Goal: Book appointment/travel/reservation

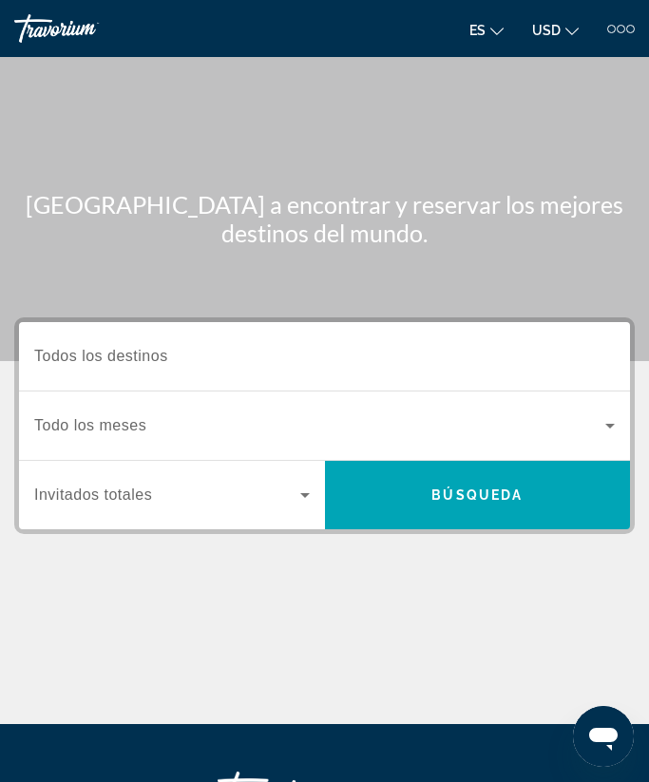
click at [336, 361] on input "Destination Todos los destinos" at bounding box center [324, 357] width 580 height 23
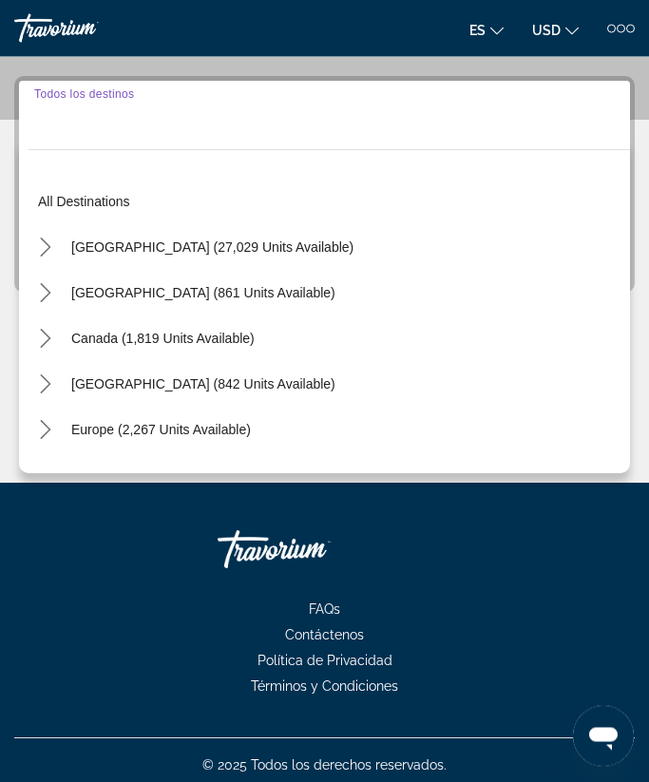
scroll to position [251, 0]
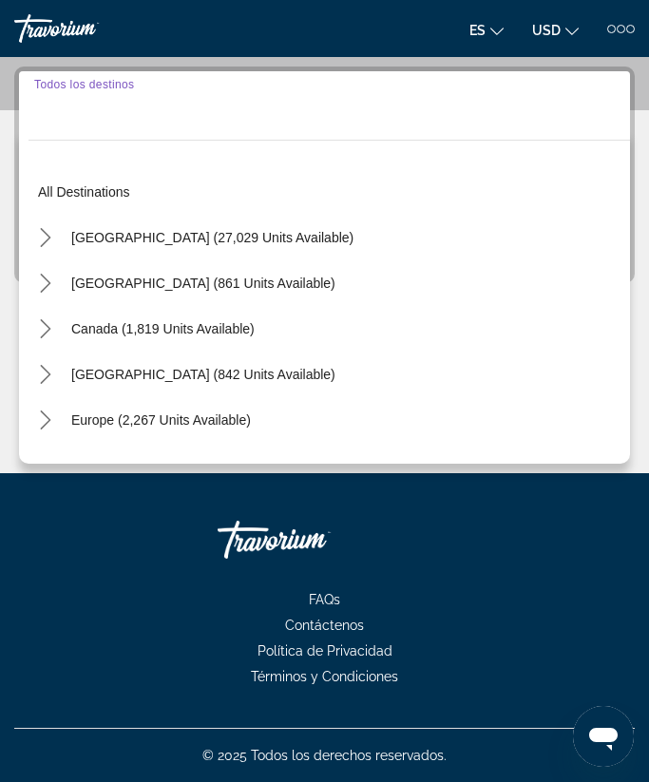
click at [228, 230] on span "[GEOGRAPHIC_DATA] (27,029 units available)" at bounding box center [212, 237] width 282 height 15
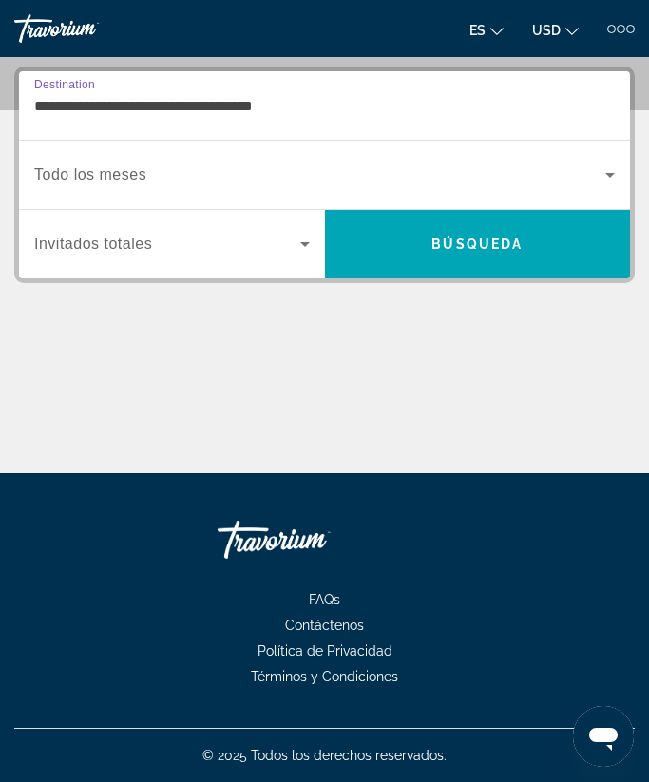
click at [331, 114] on input "**********" at bounding box center [324, 106] width 580 height 23
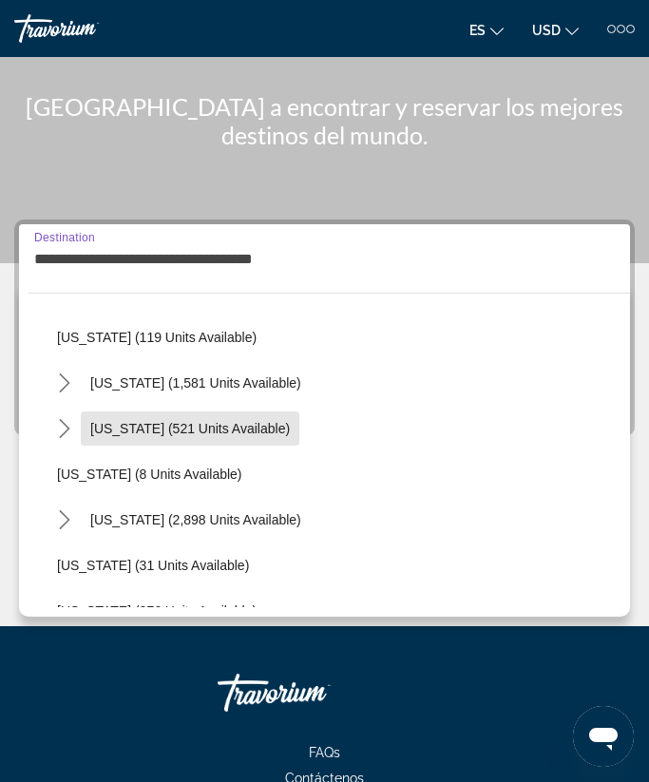
scroll to position [159, 0]
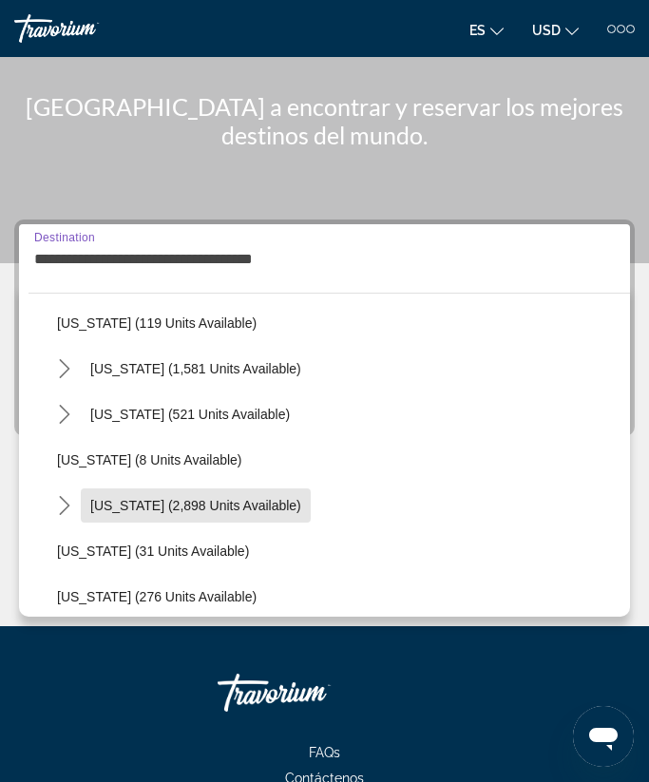
click at [218, 504] on span "[US_STATE] (2,898 units available)" at bounding box center [195, 505] width 211 height 15
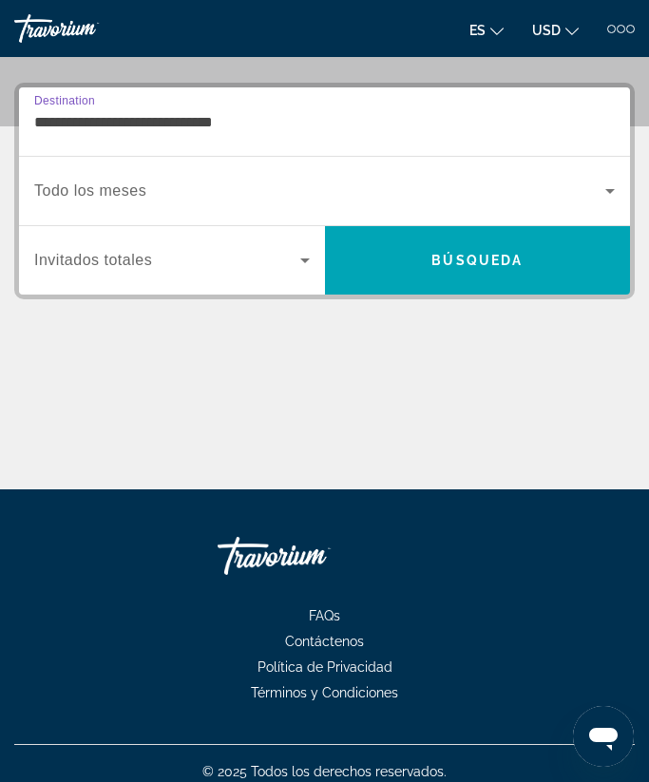
scroll to position [251, 0]
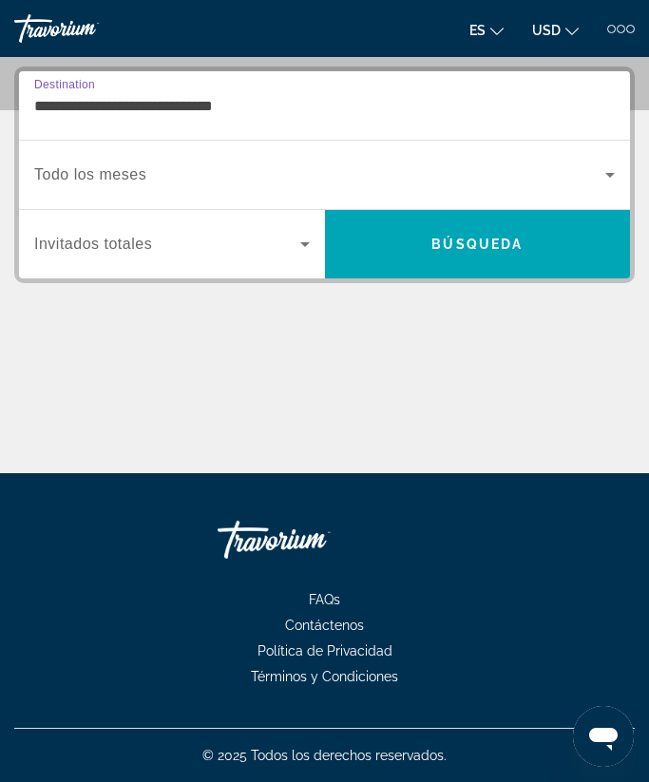
click at [277, 115] on input "**********" at bounding box center [324, 106] width 580 height 23
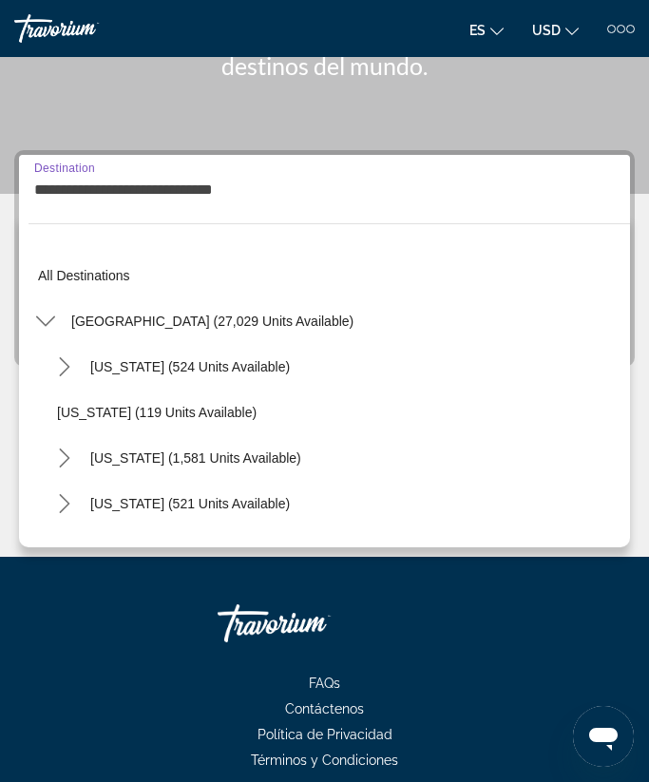
scroll to position [204, 0]
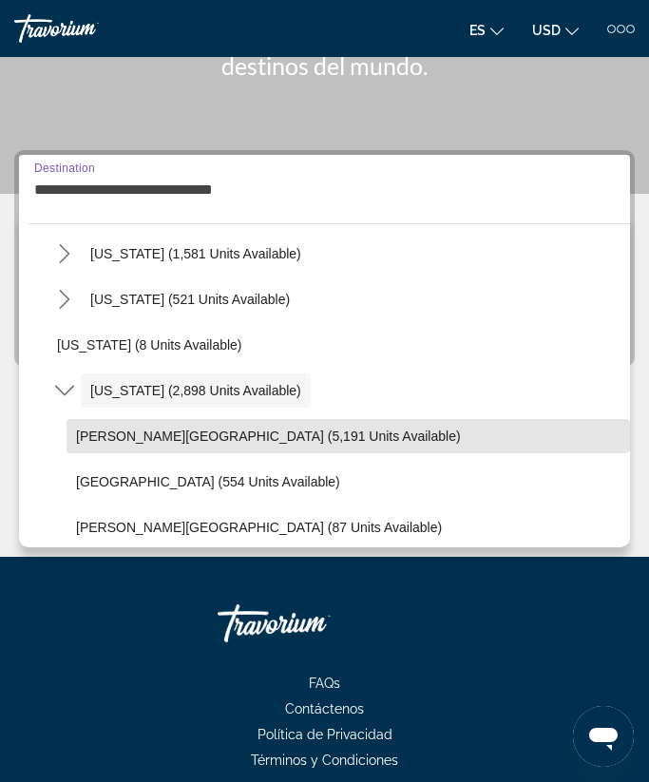
click at [303, 442] on span "[PERSON_NAME][GEOGRAPHIC_DATA] (5,191 units available)" at bounding box center [268, 435] width 385 height 15
type input "**********"
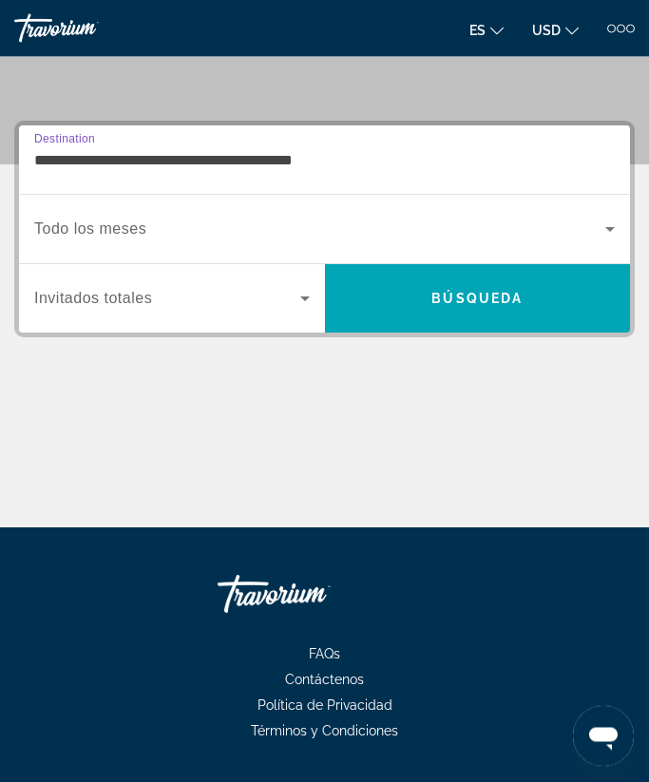
scroll to position [250, 0]
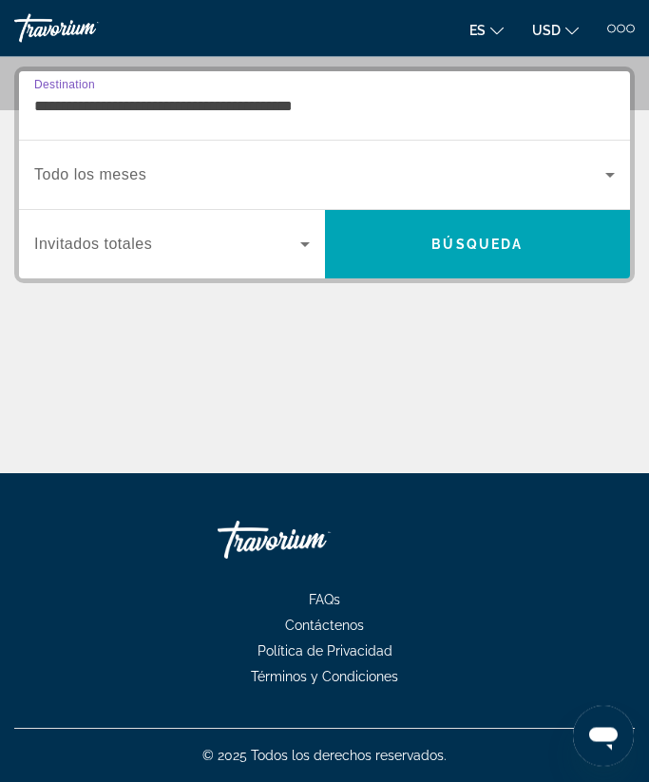
click at [580, 171] on span "Search widget" at bounding box center [319, 175] width 571 height 23
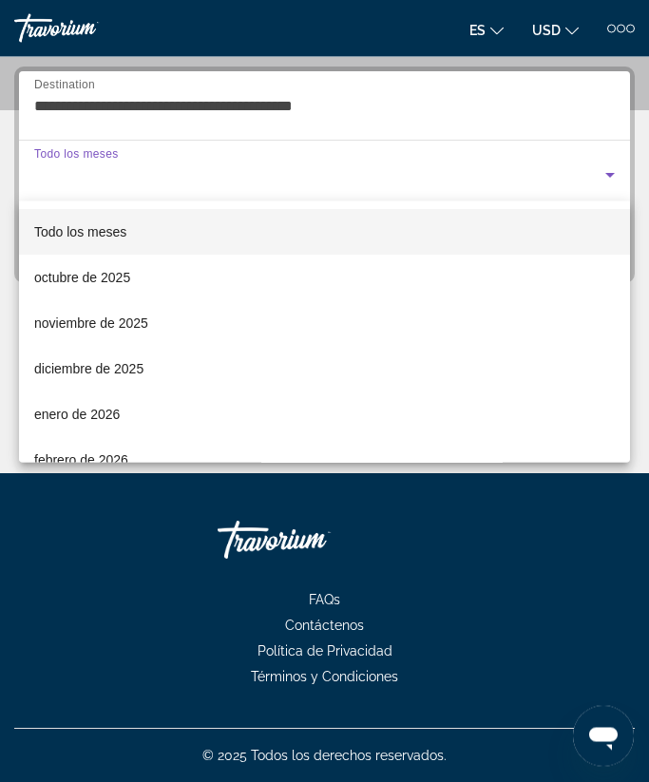
scroll to position [251, 0]
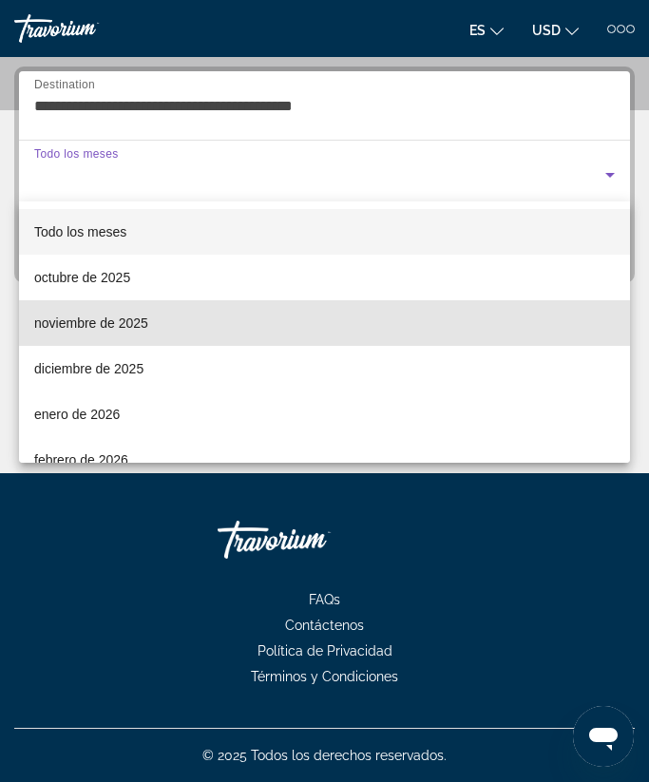
click at [146, 325] on span "noviembre de 2025" at bounding box center [91, 322] width 114 height 23
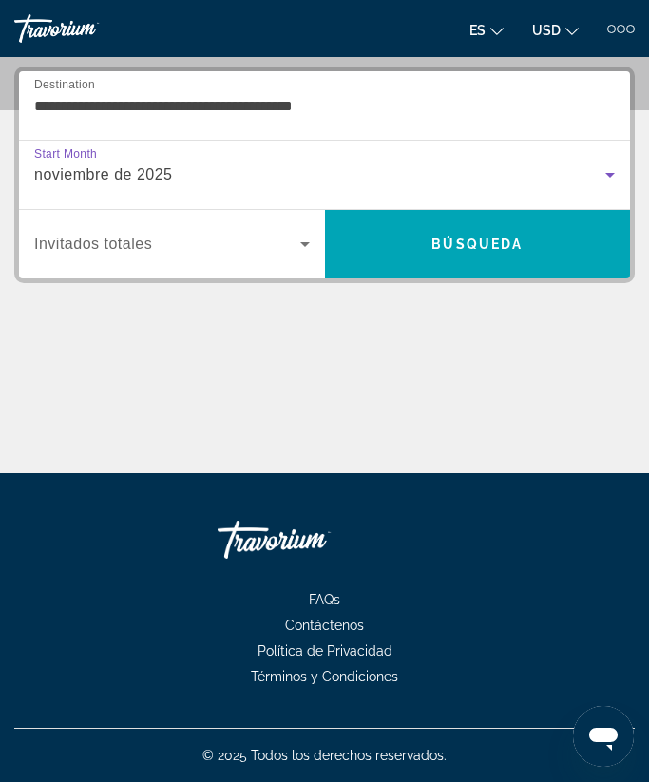
click at [292, 255] on span "Search widget" at bounding box center [167, 244] width 266 height 23
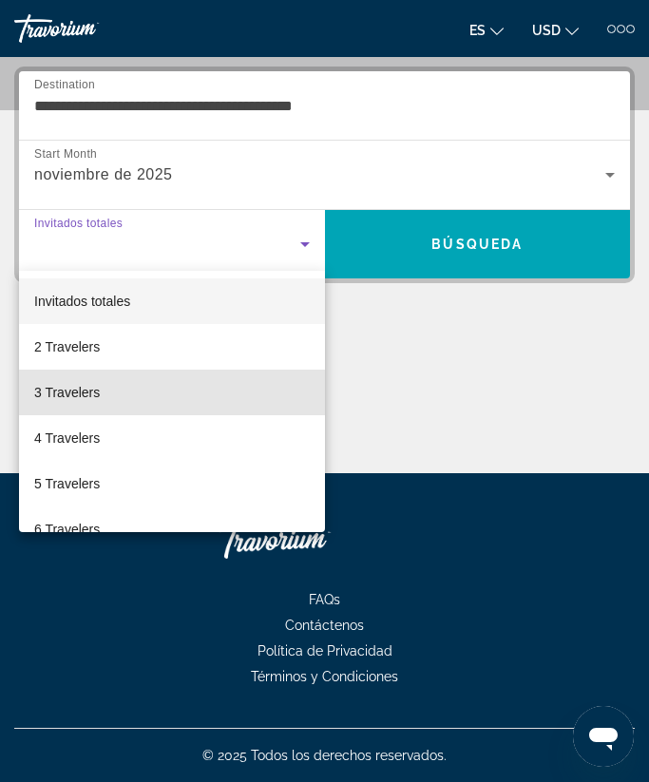
click at [98, 400] on span "3 Travelers" at bounding box center [67, 392] width 66 height 23
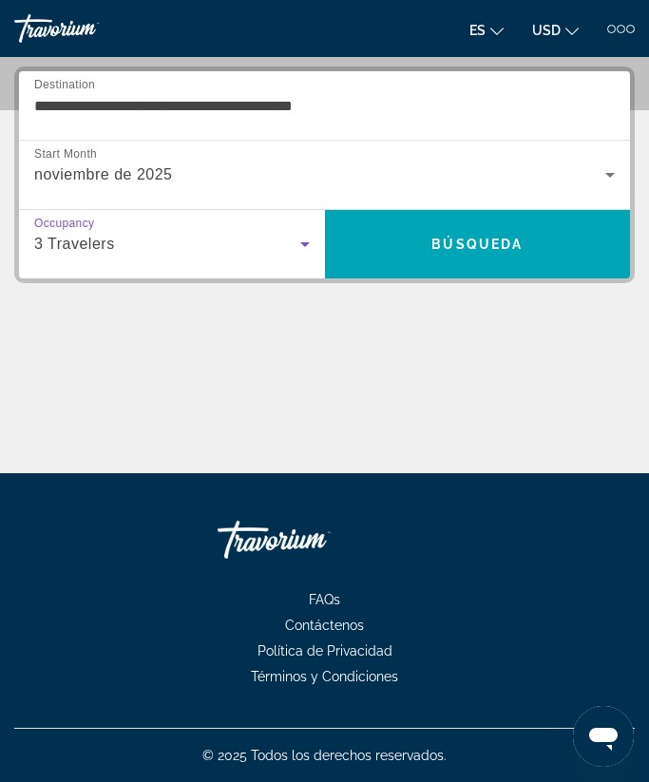
click at [513, 243] on span "Búsqueda" at bounding box center [476, 243] width 91 height 15
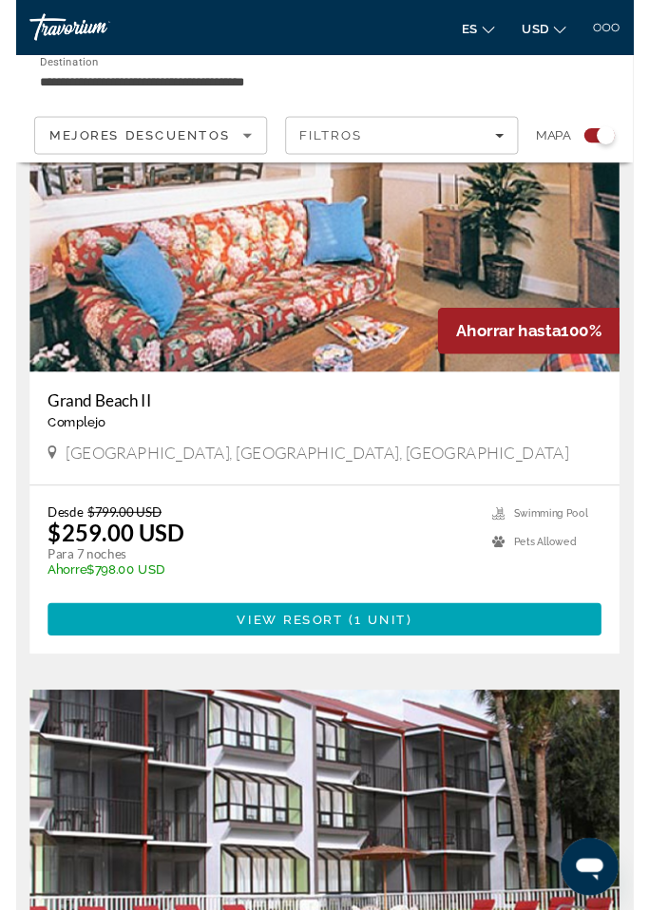
scroll to position [1846, 0]
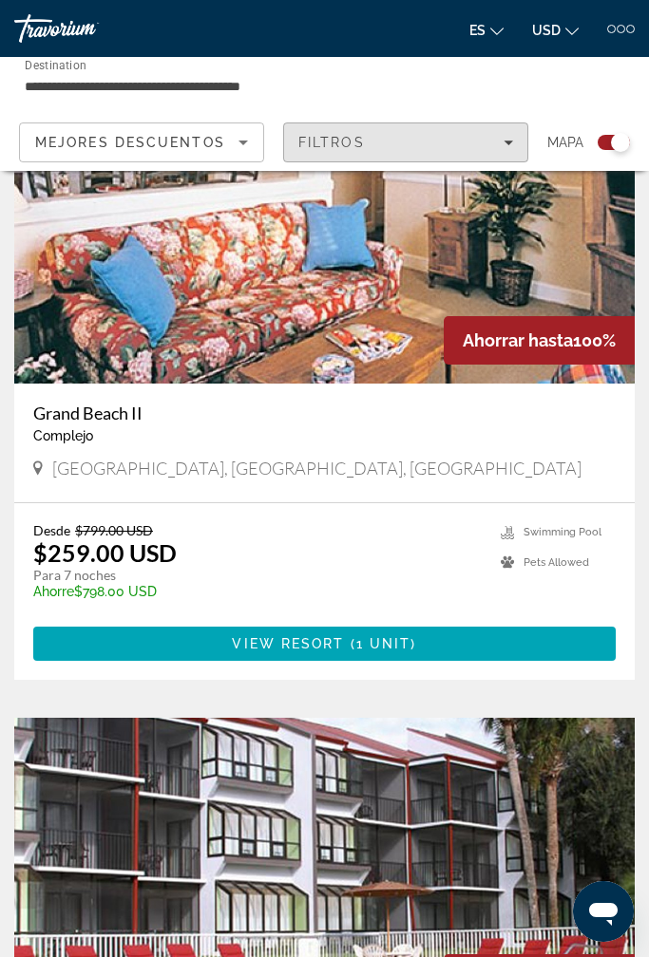
click at [500, 136] on div "Filtros" at bounding box center [405, 142] width 215 height 15
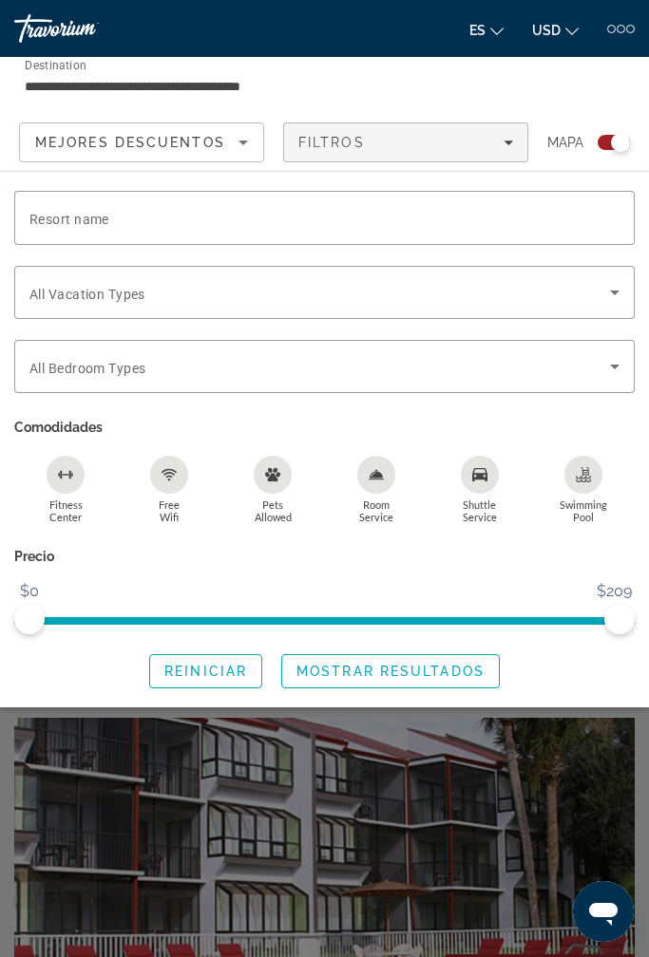
click at [460, 202] on div "Search widget" at bounding box center [324, 218] width 590 height 54
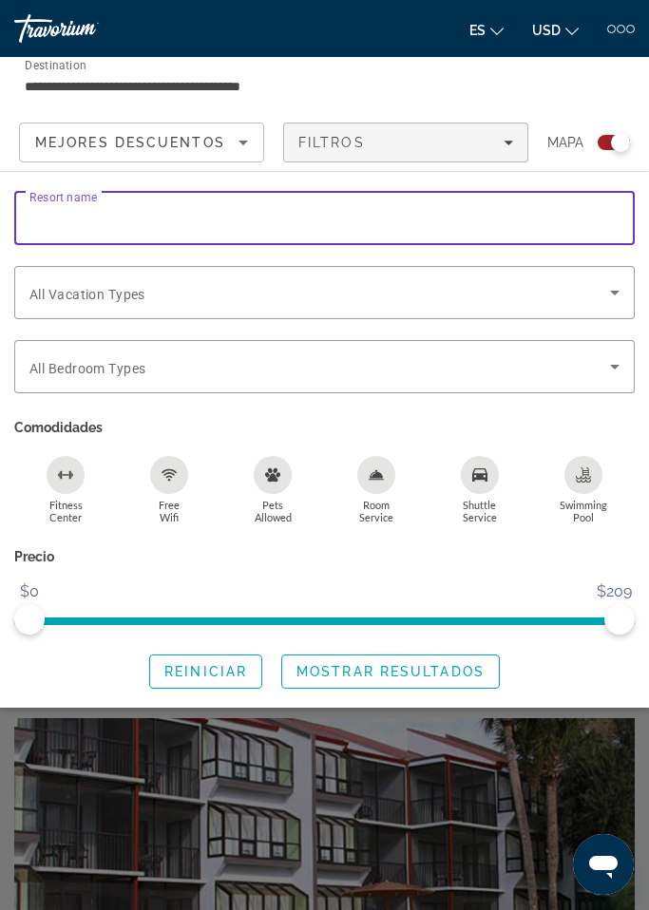
click at [524, 213] on input "Resort name" at bounding box center [324, 218] width 590 height 23
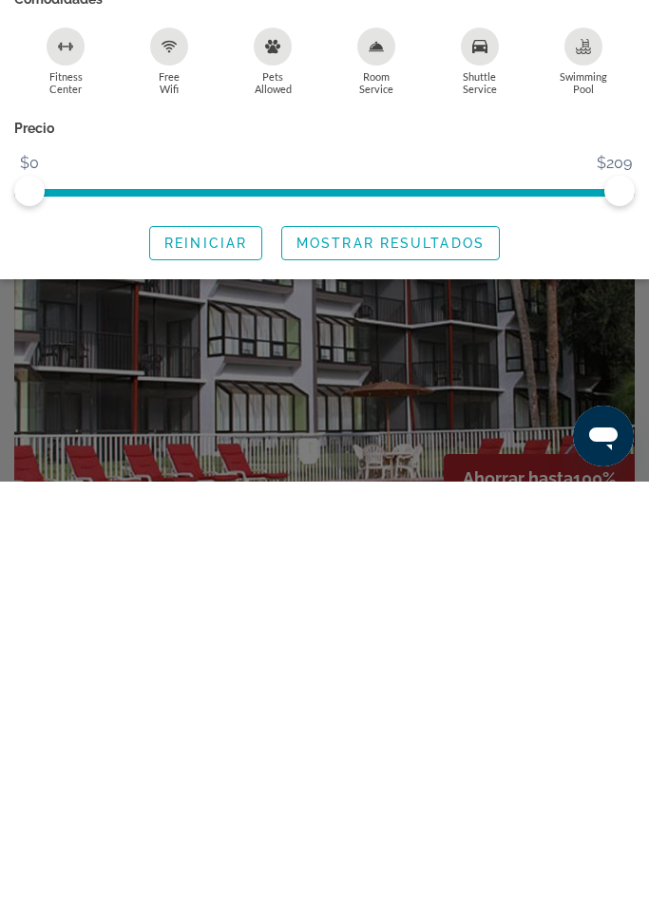
scroll to position [1919, 0]
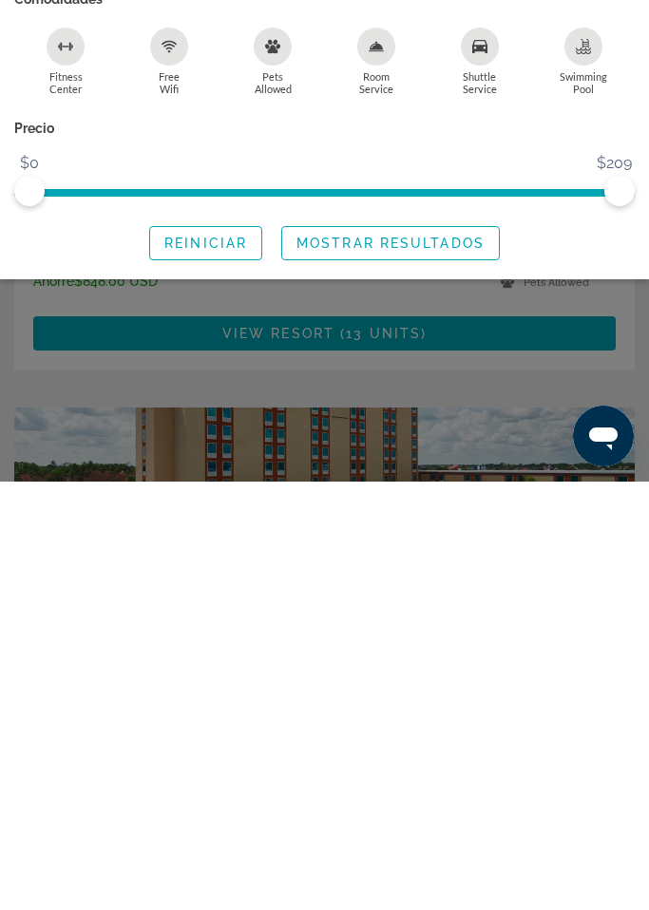
click at [592, 329] on div "Search widget" at bounding box center [324, 597] width 649 height 625
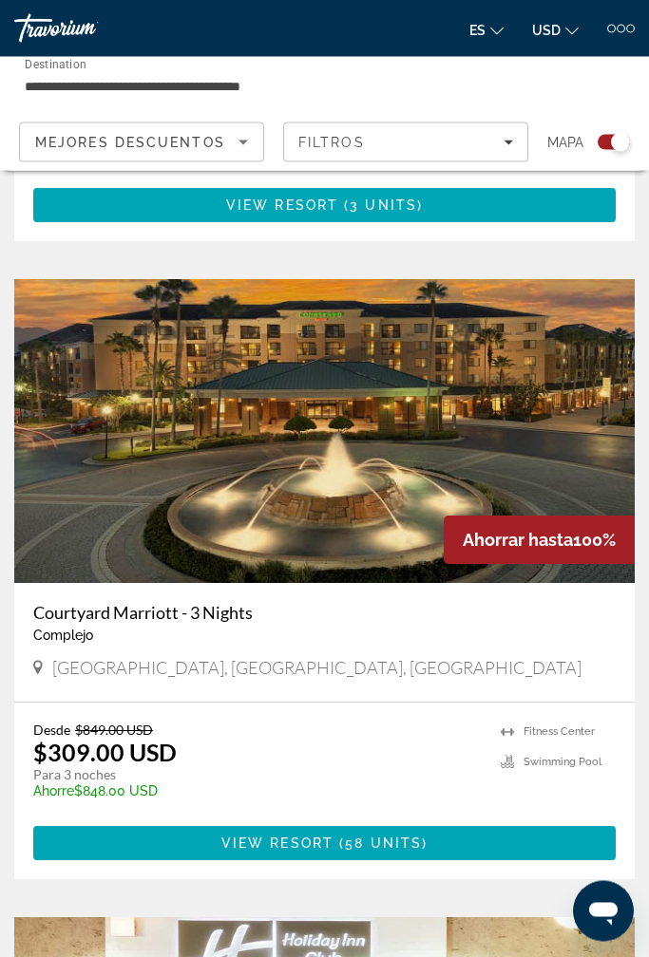
scroll to position [5497, 0]
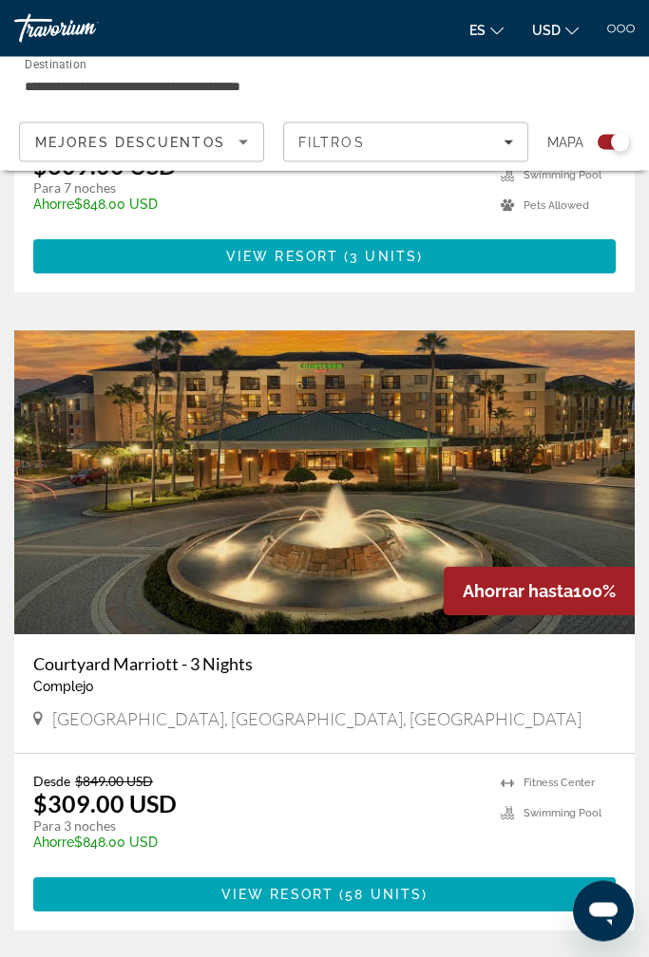
click at [446, 781] on span "Main content" at bounding box center [324, 896] width 582 height 46
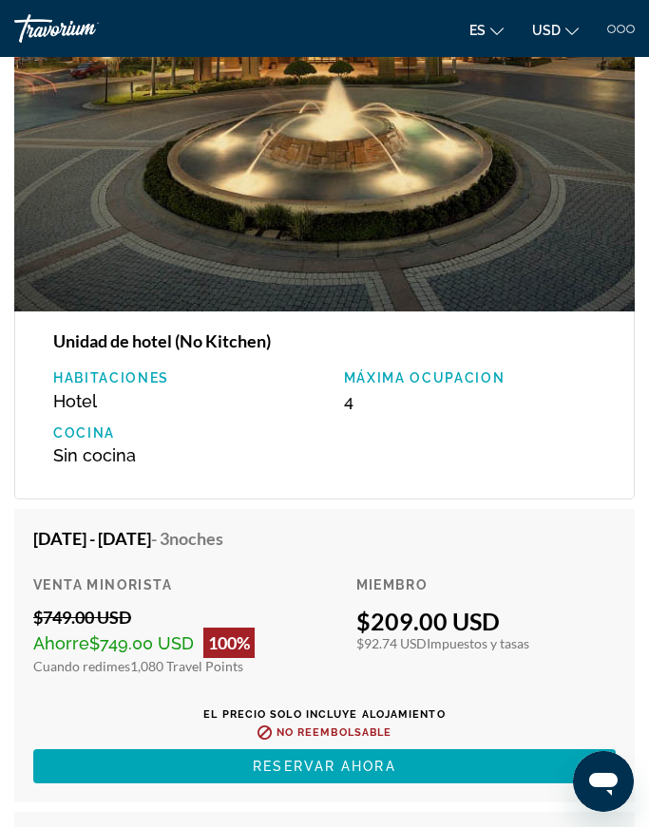
scroll to position [2460, 0]
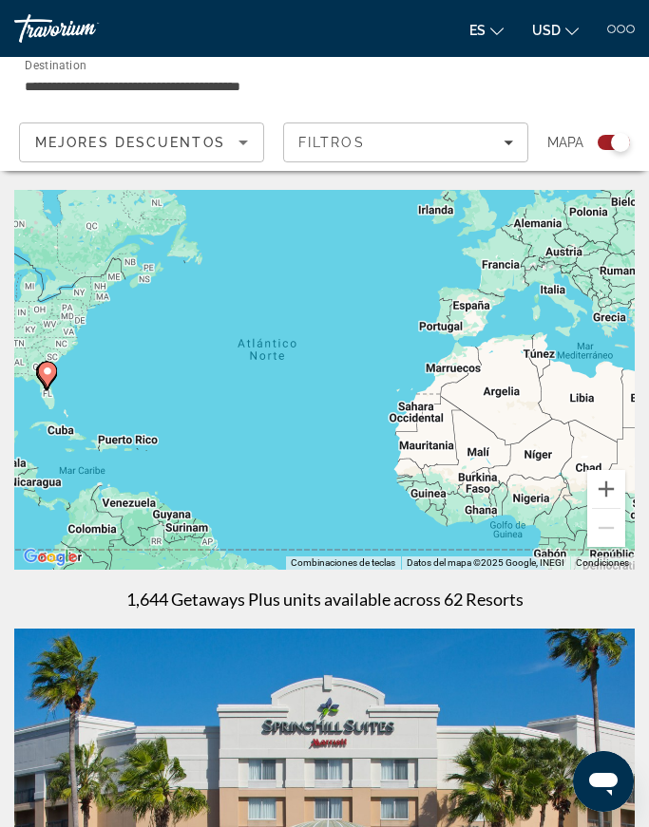
click at [231, 143] on div "Mejores descuentos" at bounding box center [136, 142] width 203 height 23
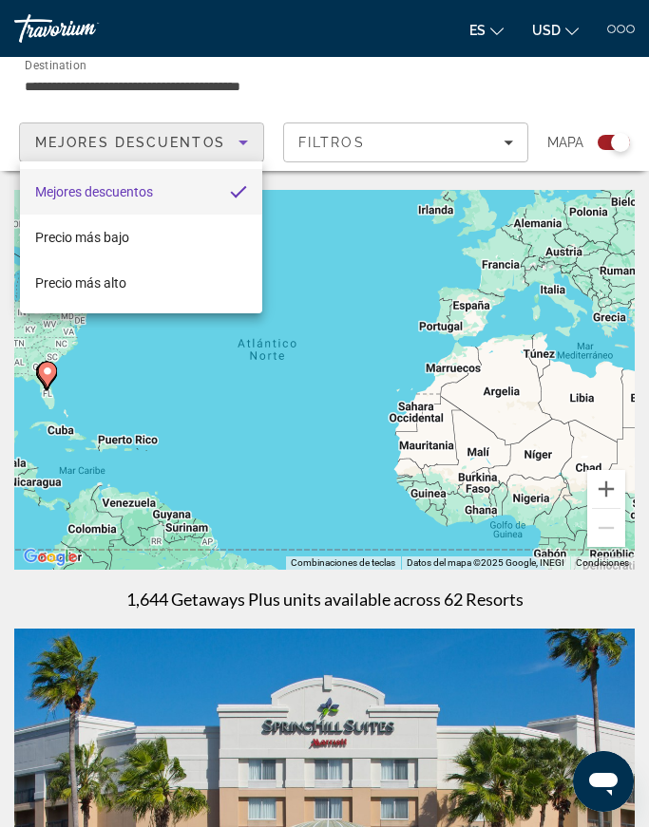
click at [237, 136] on div at bounding box center [324, 413] width 649 height 827
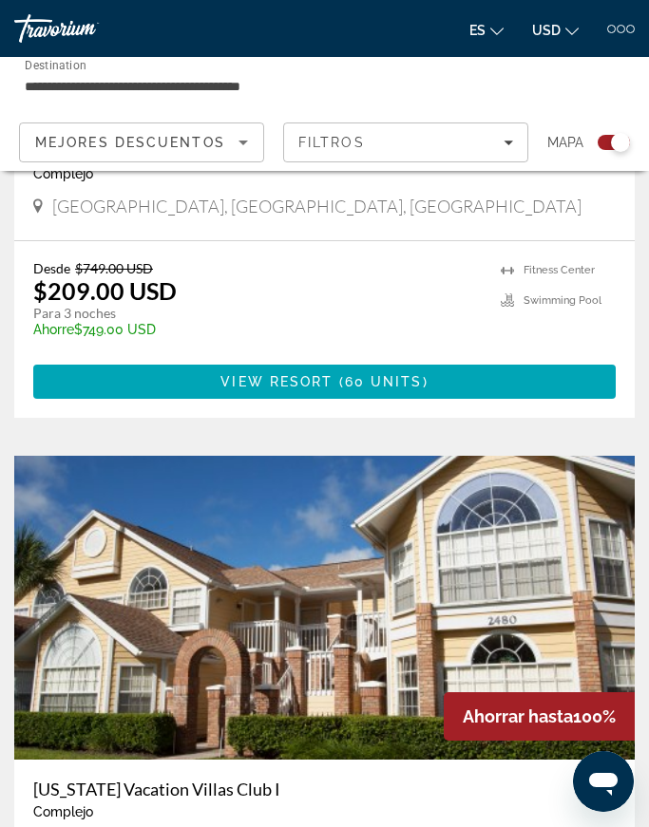
scroll to position [828, 0]
